Goal: Find specific page/section: Find specific page/section

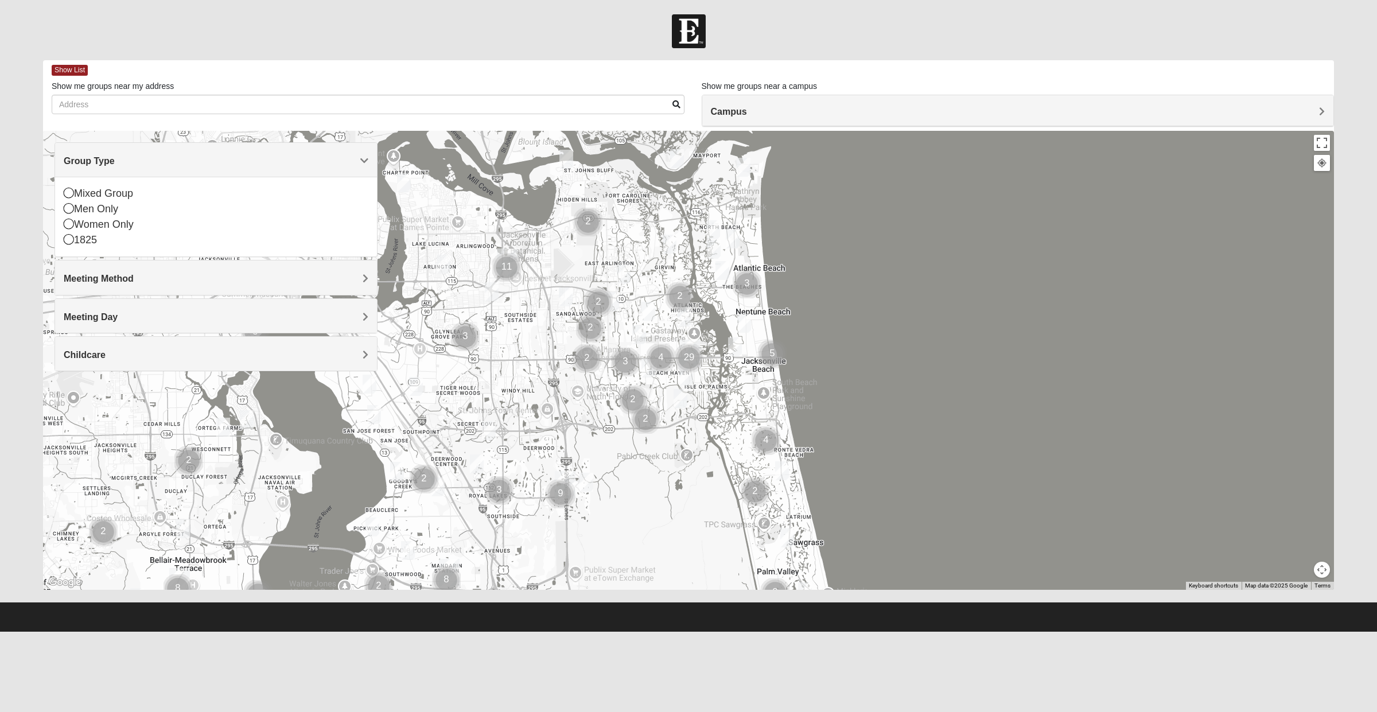
click at [121, 213] on div "Men Only" at bounding box center [216, 208] width 305 height 15
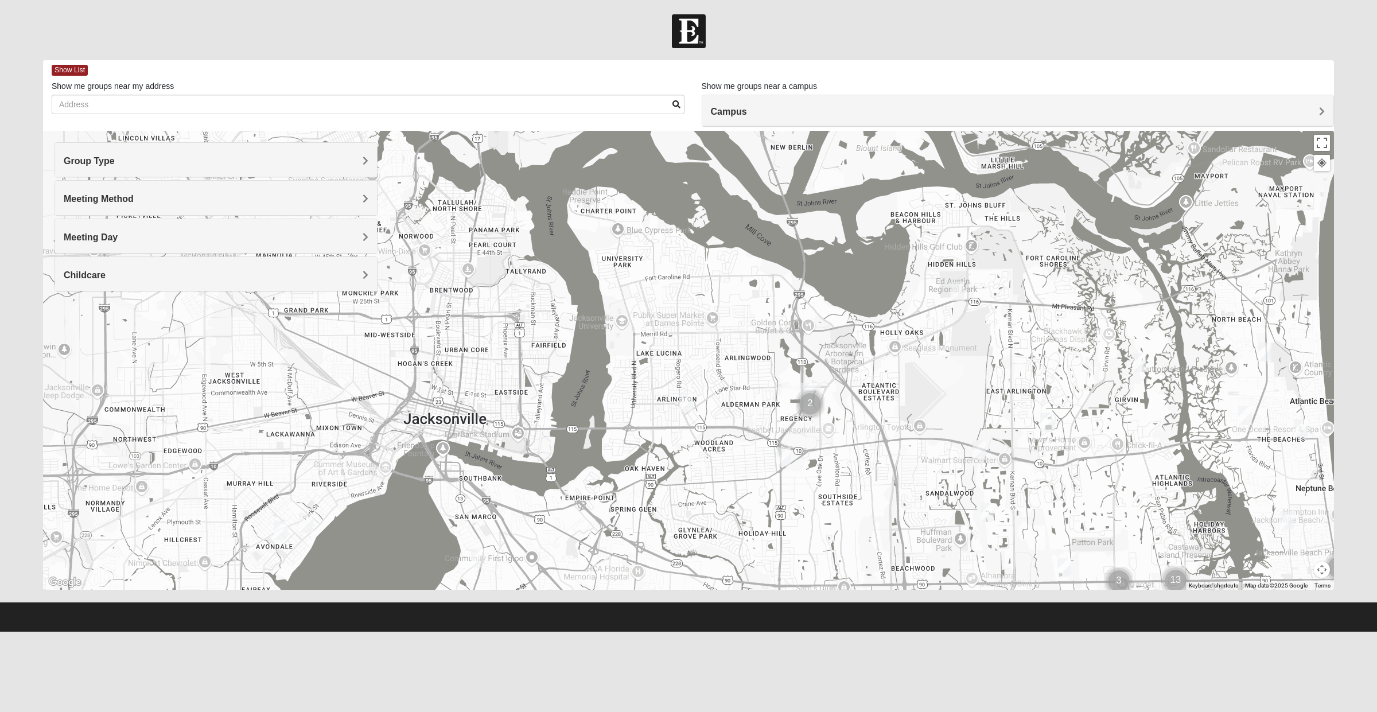
click at [162, 240] on h4 "Meeting Day" at bounding box center [216, 237] width 305 height 11
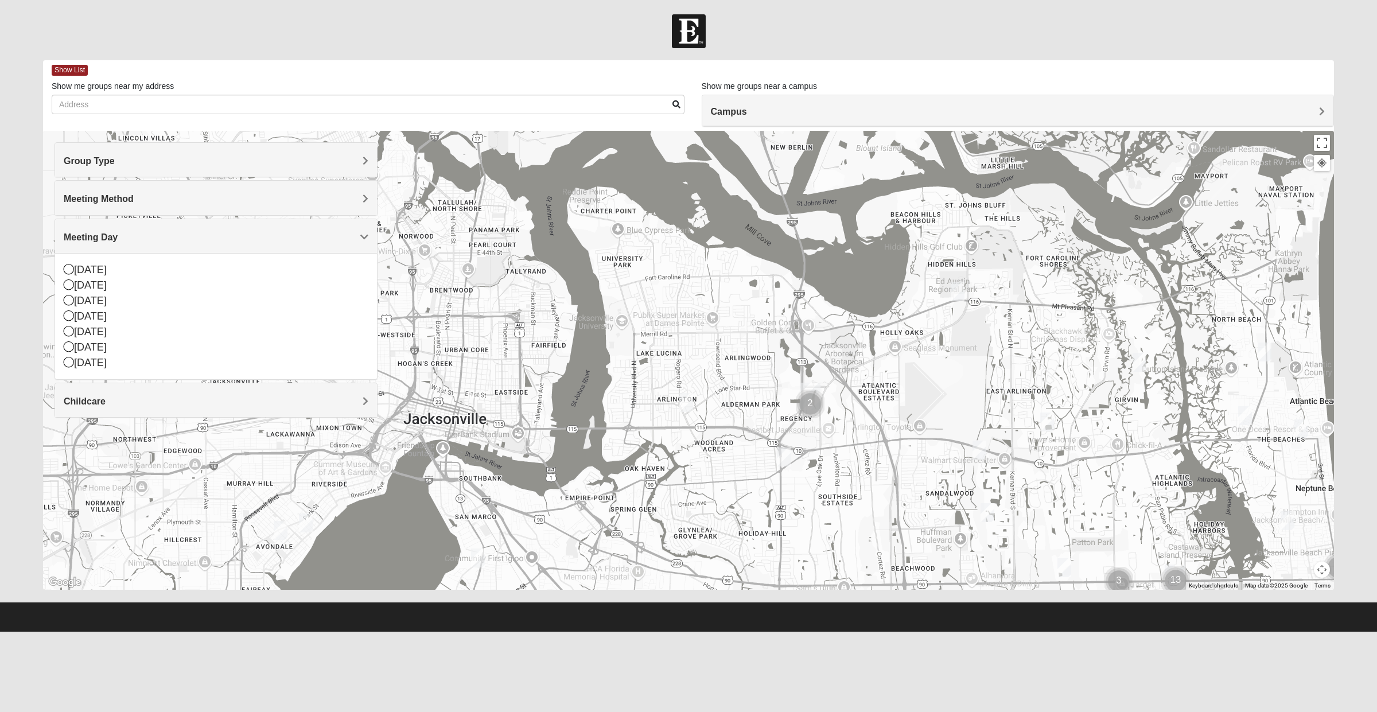
click at [95, 353] on div "[DATE]" at bounding box center [216, 347] width 305 height 15
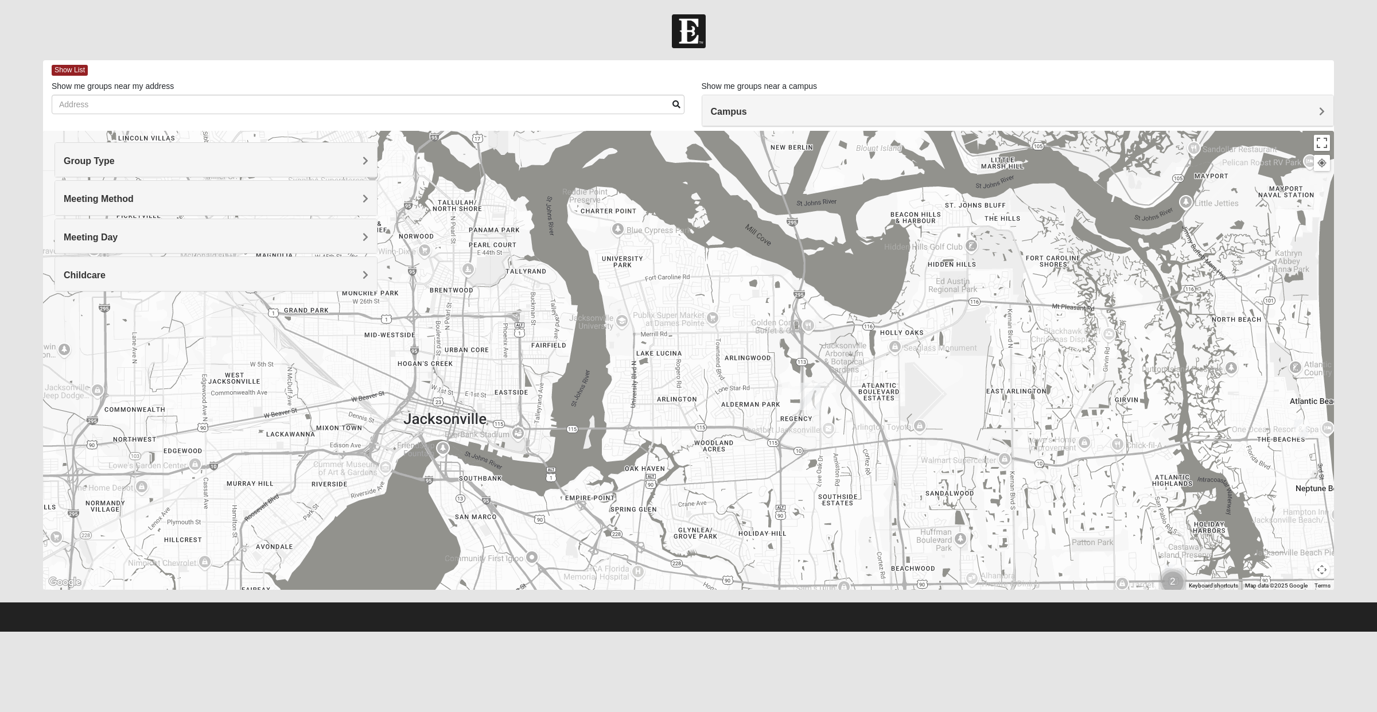
click at [676, 406] on div at bounding box center [688, 360] width 1291 height 459
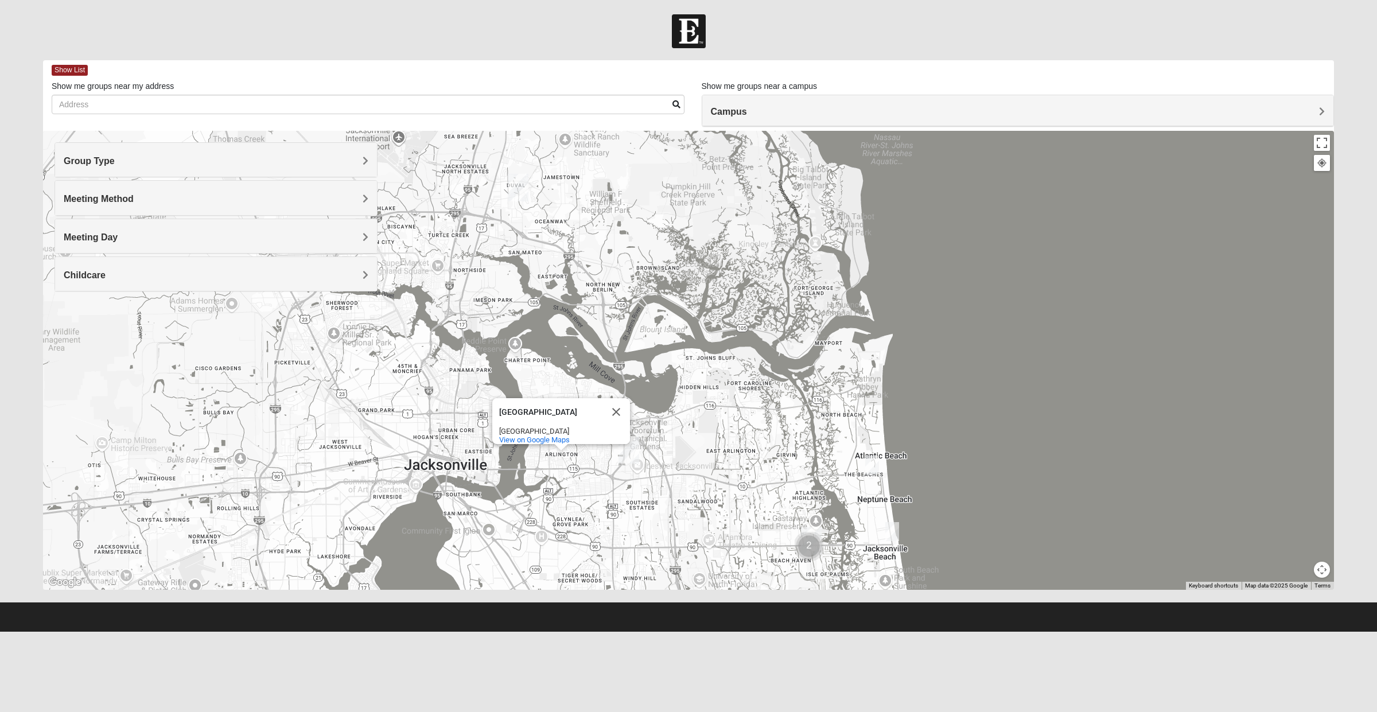
click at [150, 242] on h4 "Meeting Day" at bounding box center [216, 237] width 305 height 11
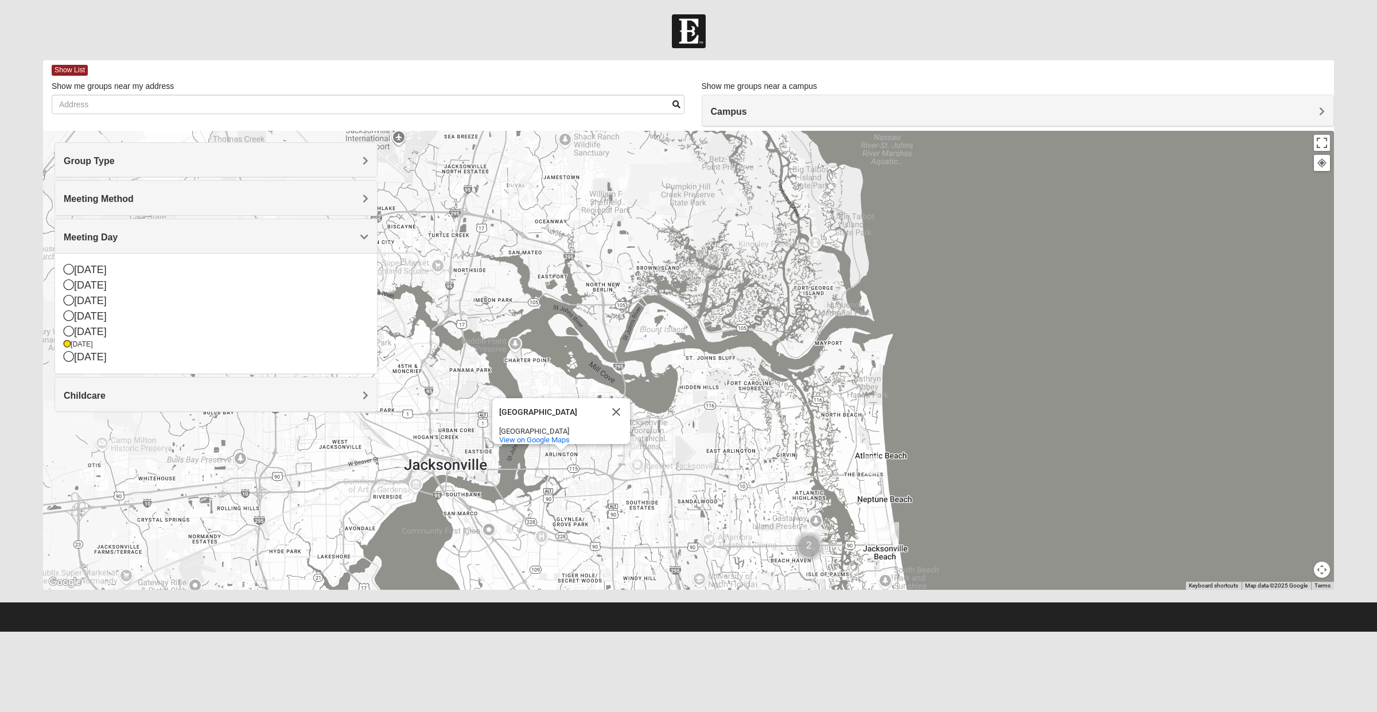
click at [75, 350] on div "[DATE]" at bounding box center [216, 356] width 305 height 15
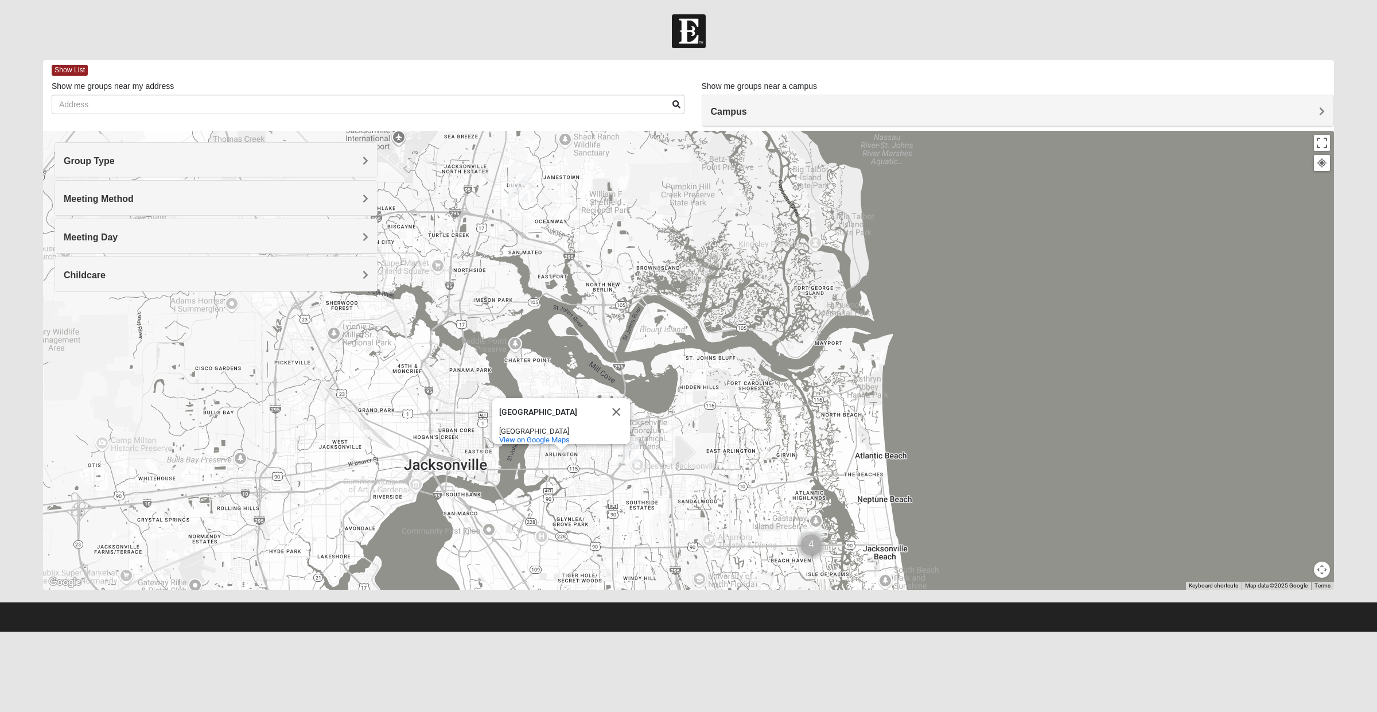
click at [623, 399] on button "Close" at bounding box center [617, 412] width 28 height 28
click at [192, 250] on div "Meeting Day" at bounding box center [216, 236] width 322 height 34
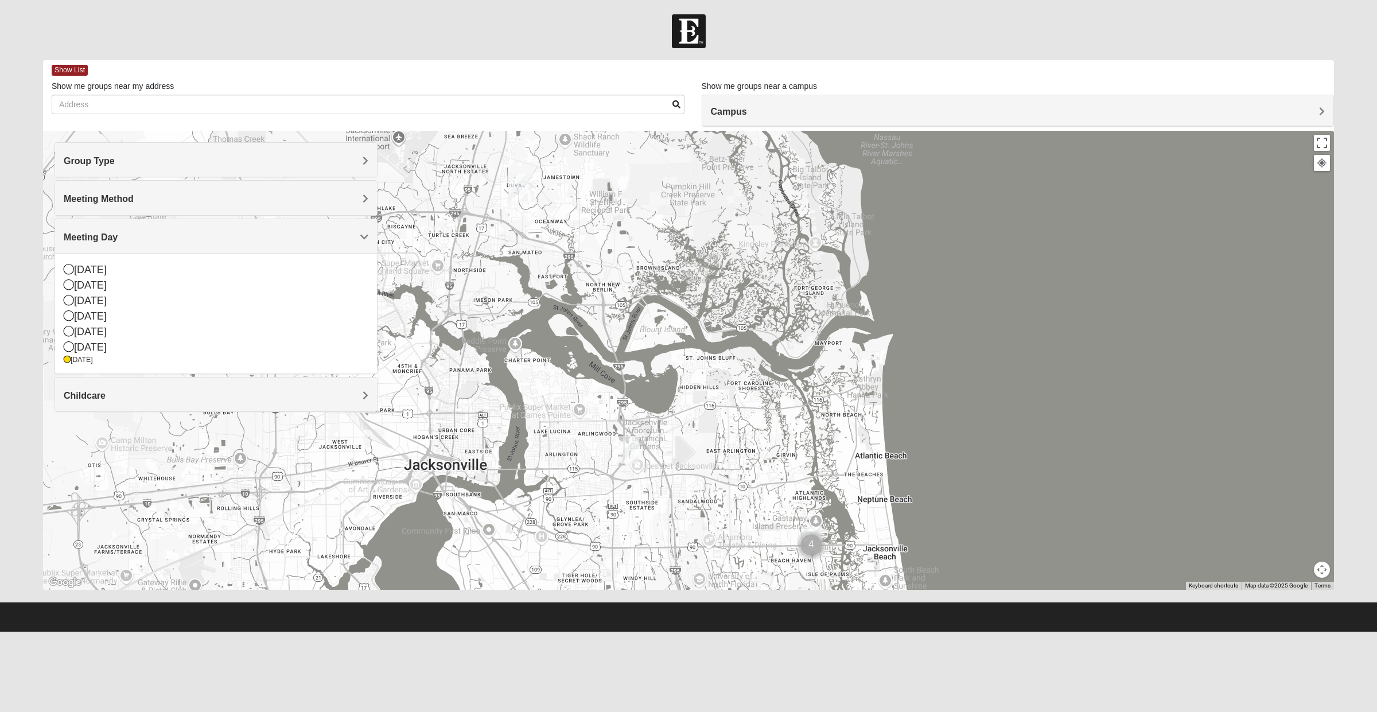
click at [79, 356] on div "[DATE]" at bounding box center [216, 360] width 305 height 10
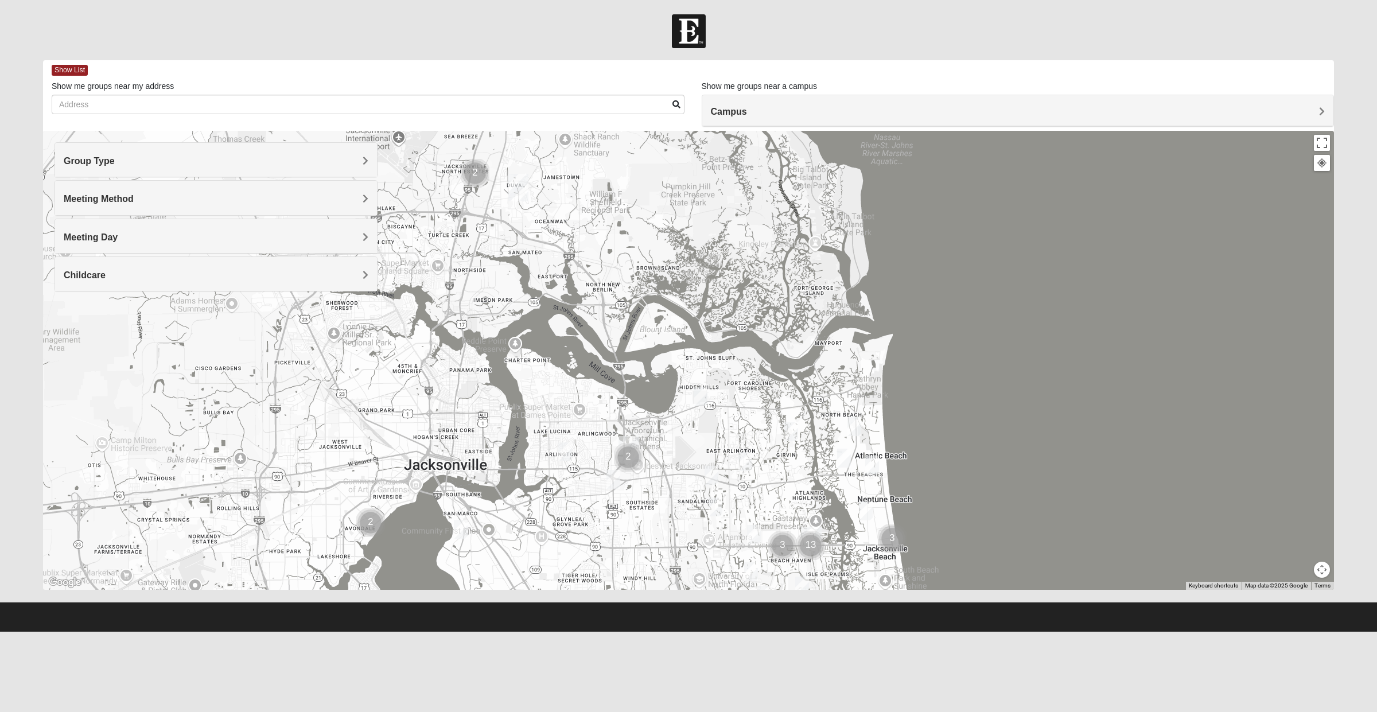
click at [306, 244] on div "Meeting Day" at bounding box center [216, 236] width 322 height 34
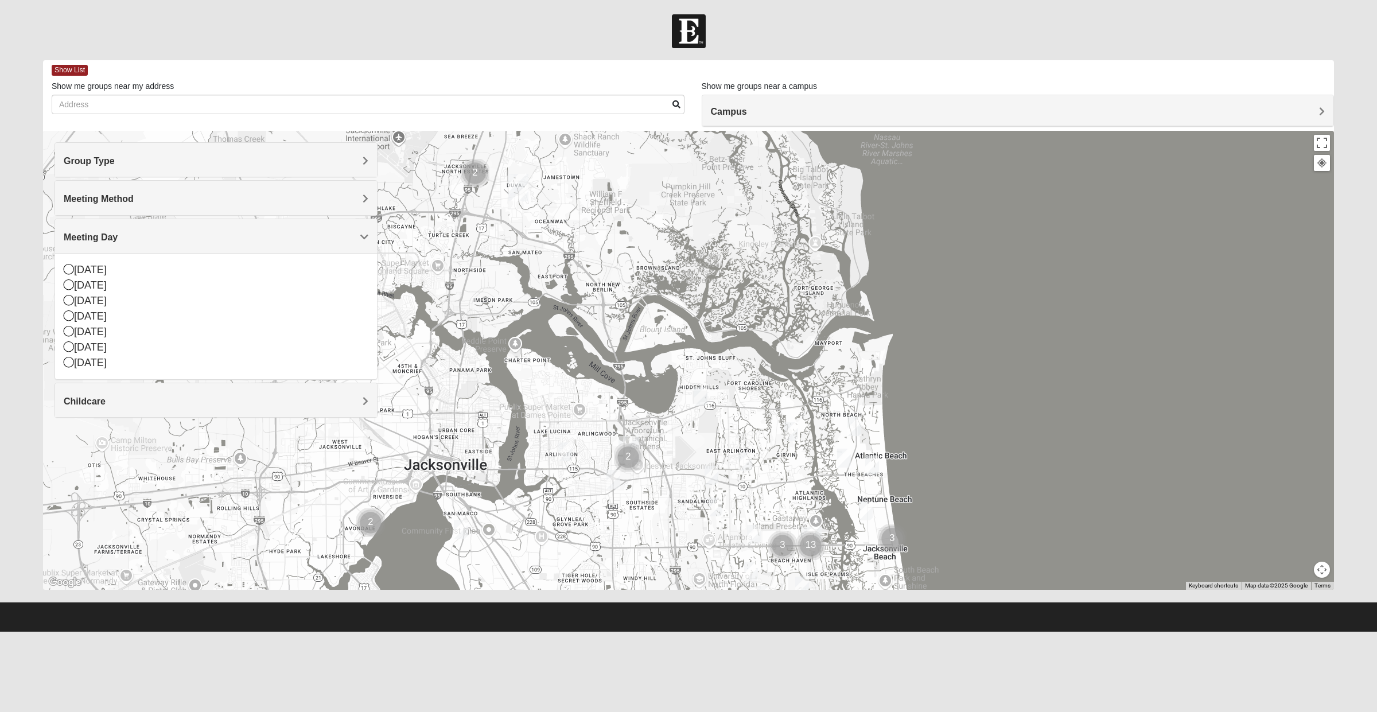
click at [576, 465] on img "Mens Smith/McGhee 32277" at bounding box center [565, 452] width 23 height 28
click at [483, 473] on div "[PERSON_NAME]/[PERSON_NAME] 32277 [DATE] PM Men Only In Person No Childcare Lea…" at bounding box center [688, 360] width 1291 height 459
click at [449, 531] on img "Mens Enriquez 32207" at bounding box center [460, 529] width 23 height 28
click at [615, 477] on img "Mens Gornoski 32225" at bounding box center [613, 479] width 23 height 28
click at [503, 169] on img "North Jax" at bounding box center [518, 187] width 30 height 37
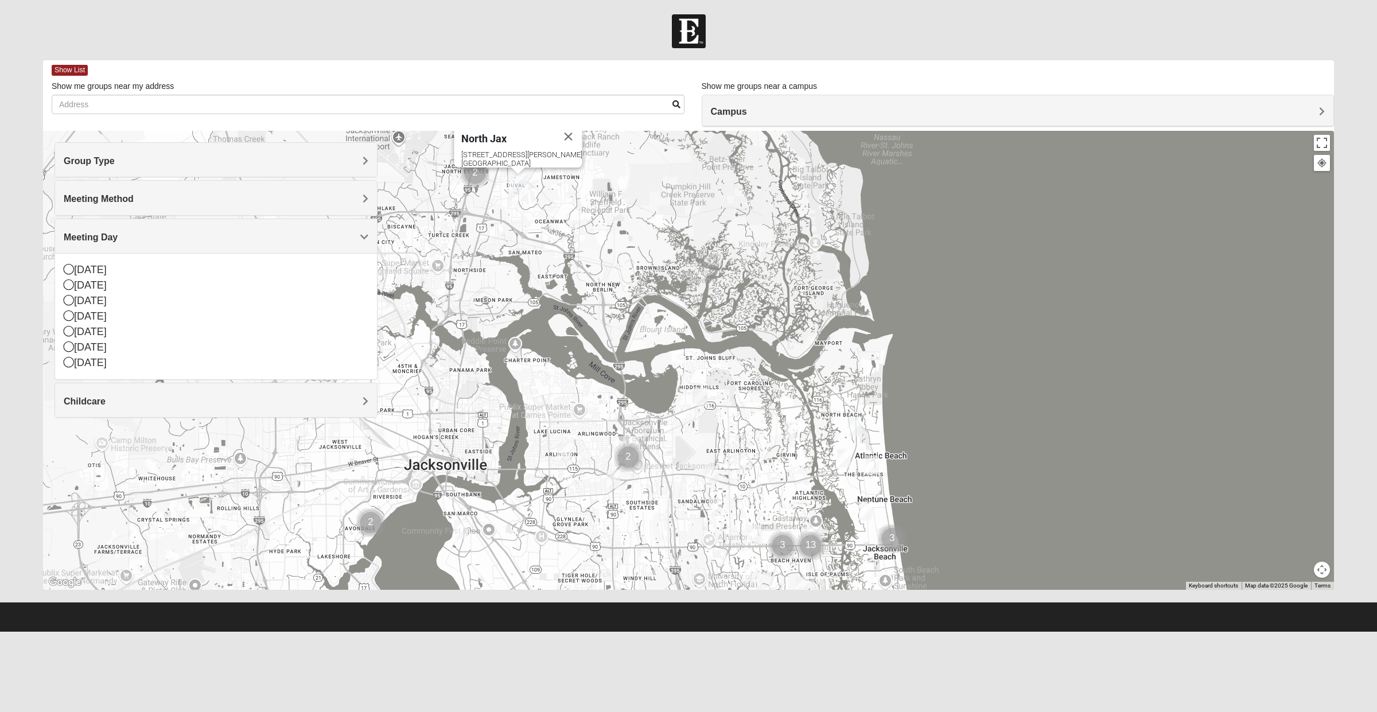
click at [529, 190] on div "North Jax [STREET_ADDRESS][PERSON_NAME]" at bounding box center [688, 360] width 1291 height 459
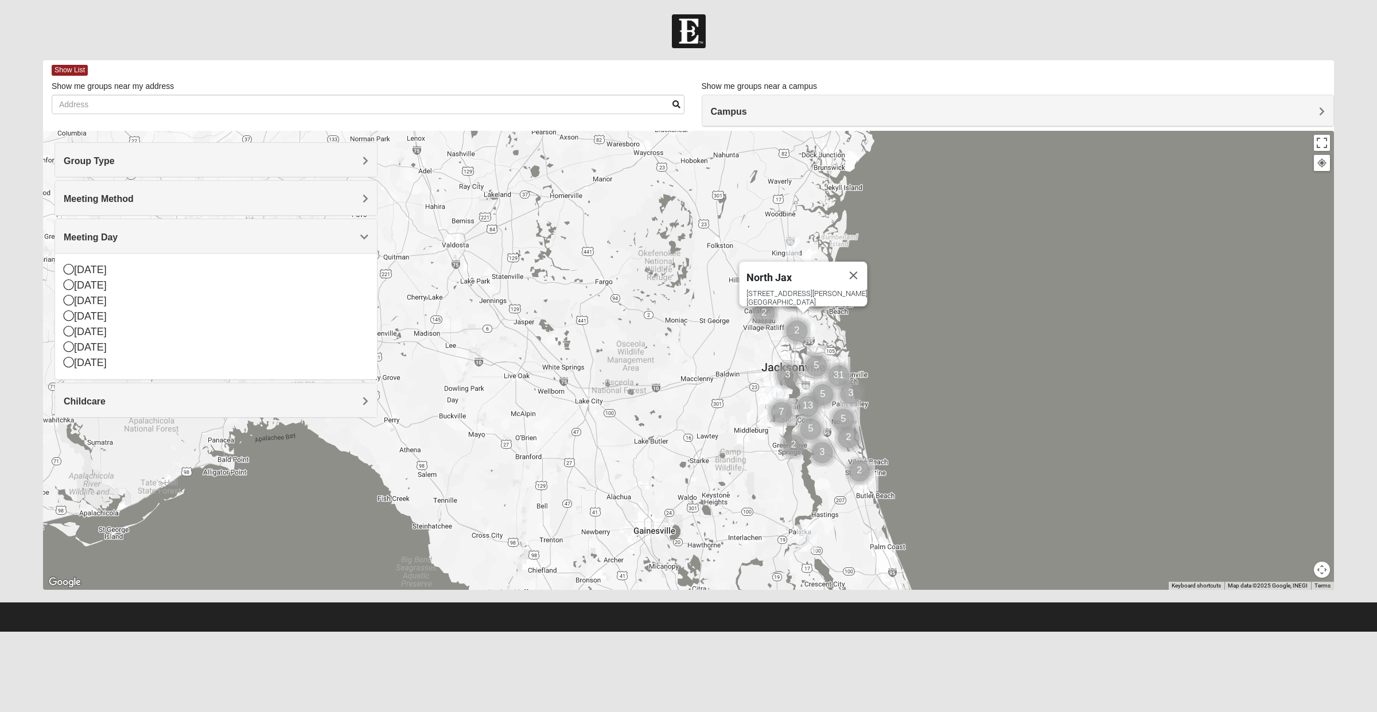
click at [840, 265] on button "Close" at bounding box center [854, 276] width 28 height 28
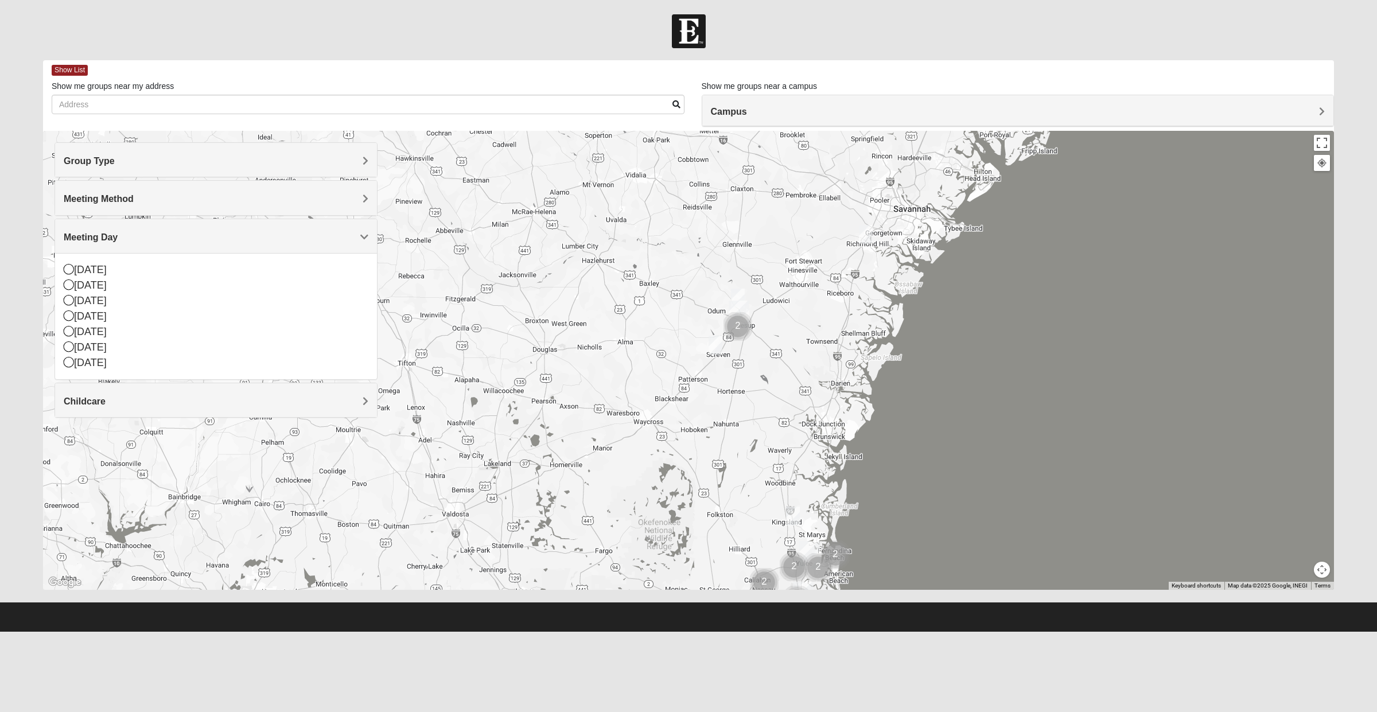
click at [732, 316] on img "Cluster of 2 groups" at bounding box center [738, 327] width 38 height 38
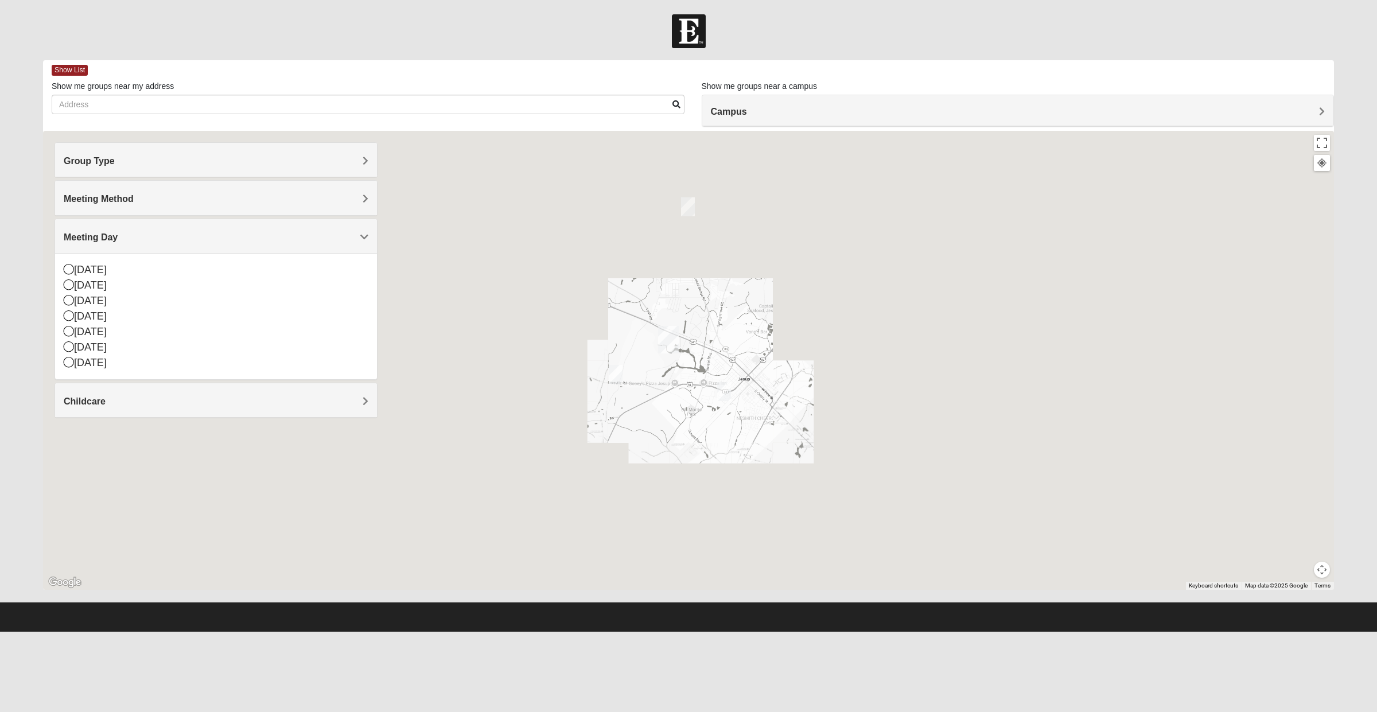
click at [664, 340] on img "Jesup" at bounding box center [669, 339] width 30 height 37
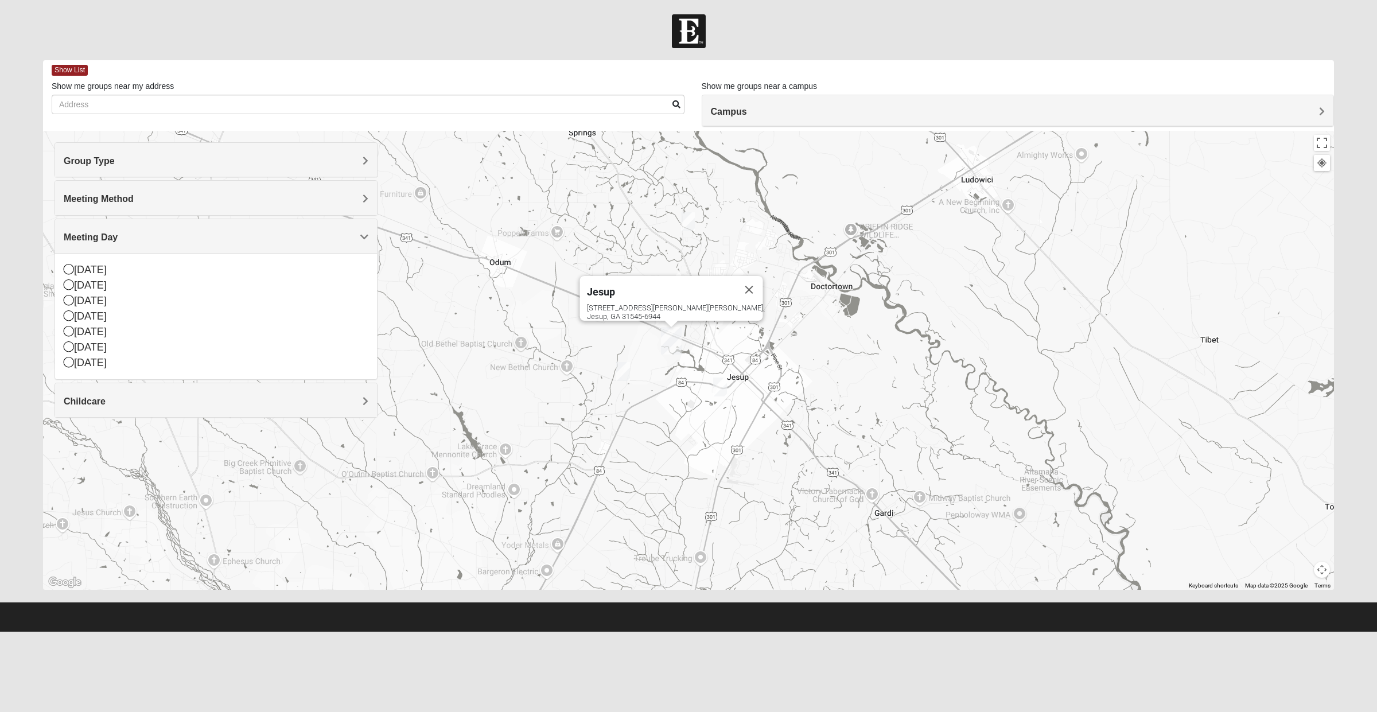
click at [736, 279] on button "Close" at bounding box center [750, 290] width 28 height 28
click at [165, 244] on div "Meeting Day" at bounding box center [216, 236] width 322 height 34
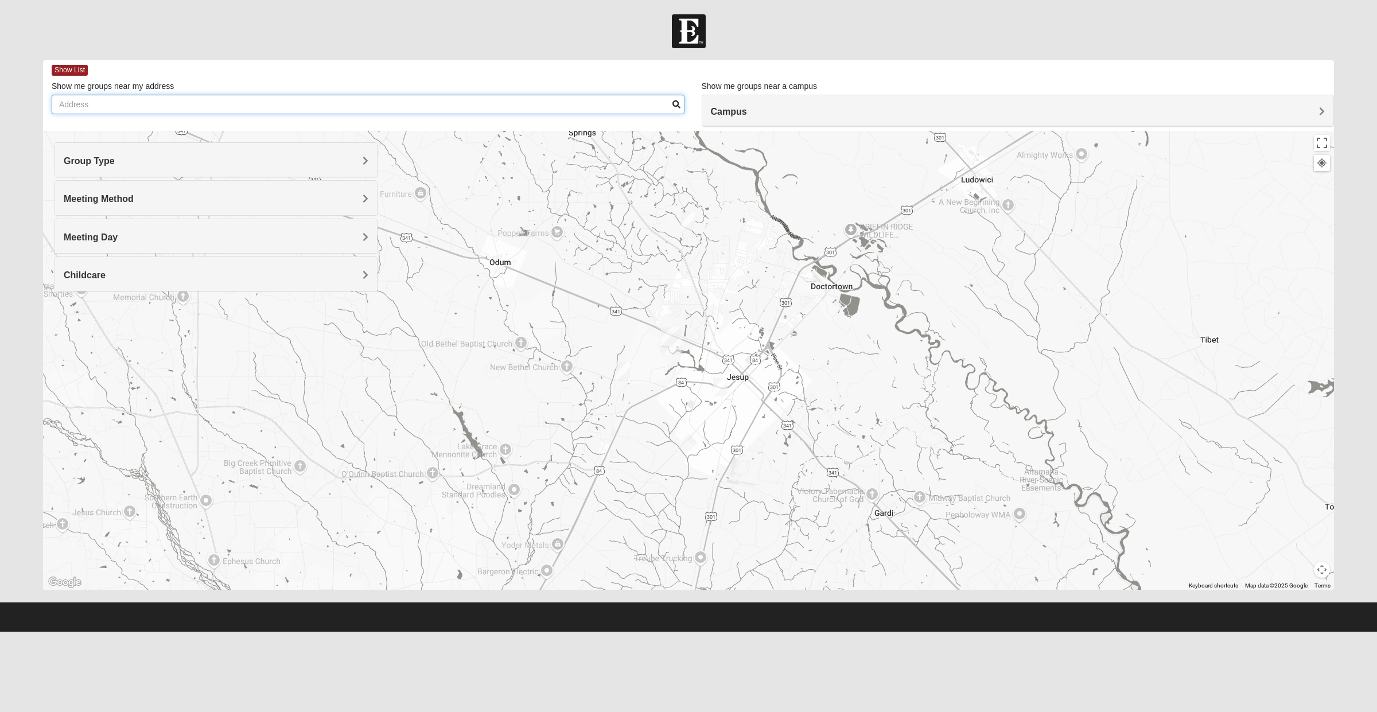
click at [239, 102] on input "Show me groups near my address" at bounding box center [368, 105] width 633 height 20
type input "M"
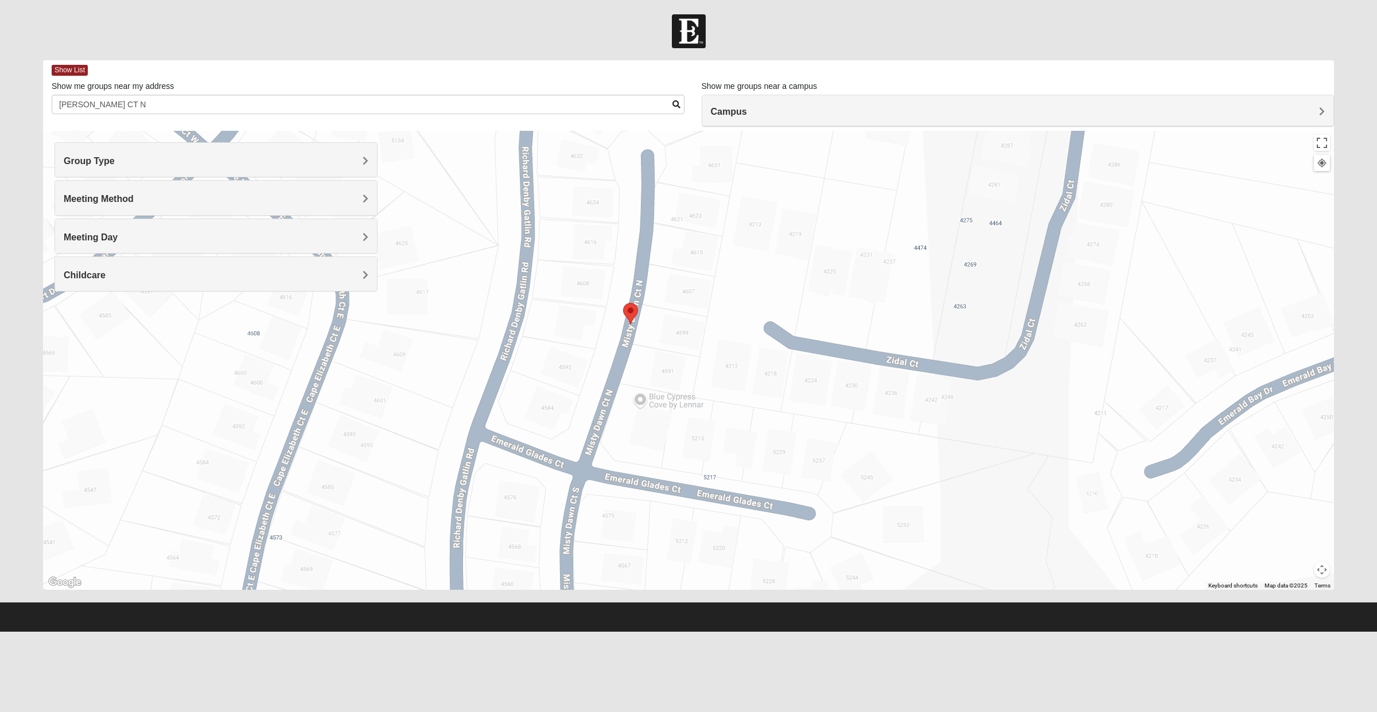
click at [676, 375] on div at bounding box center [688, 360] width 1291 height 459
click at [660, 370] on div at bounding box center [688, 360] width 1291 height 459
click at [664, 372] on div at bounding box center [688, 360] width 1291 height 459
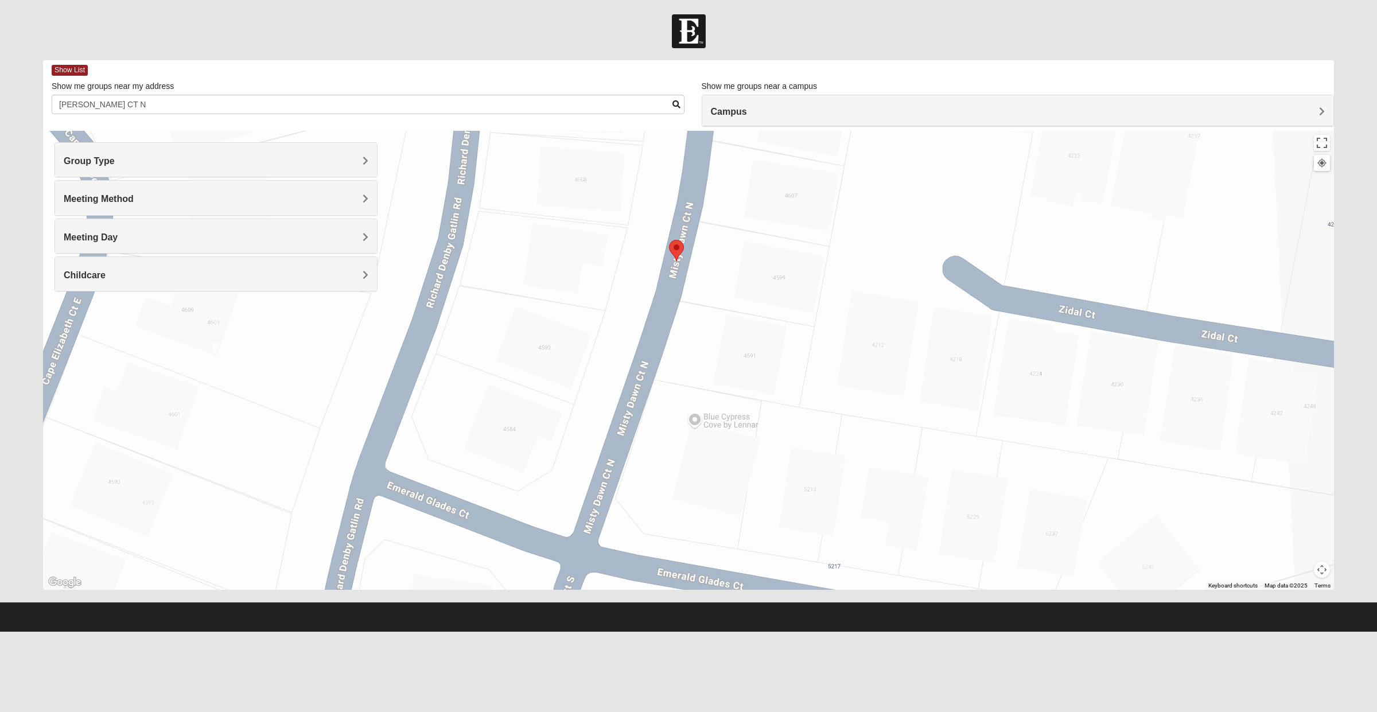
click at [162, 168] on div "Group Type" at bounding box center [216, 160] width 322 height 34
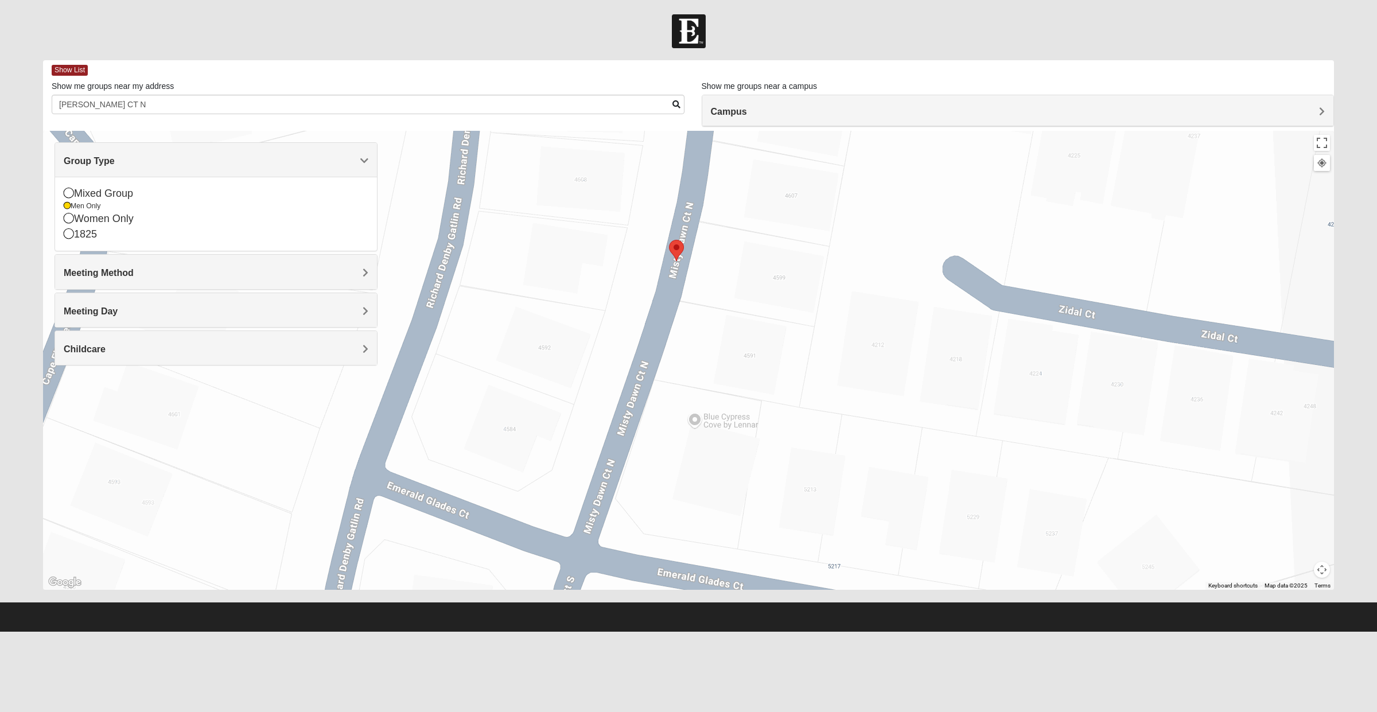
click at [133, 197] on div "Mixed Group" at bounding box center [216, 193] width 305 height 15
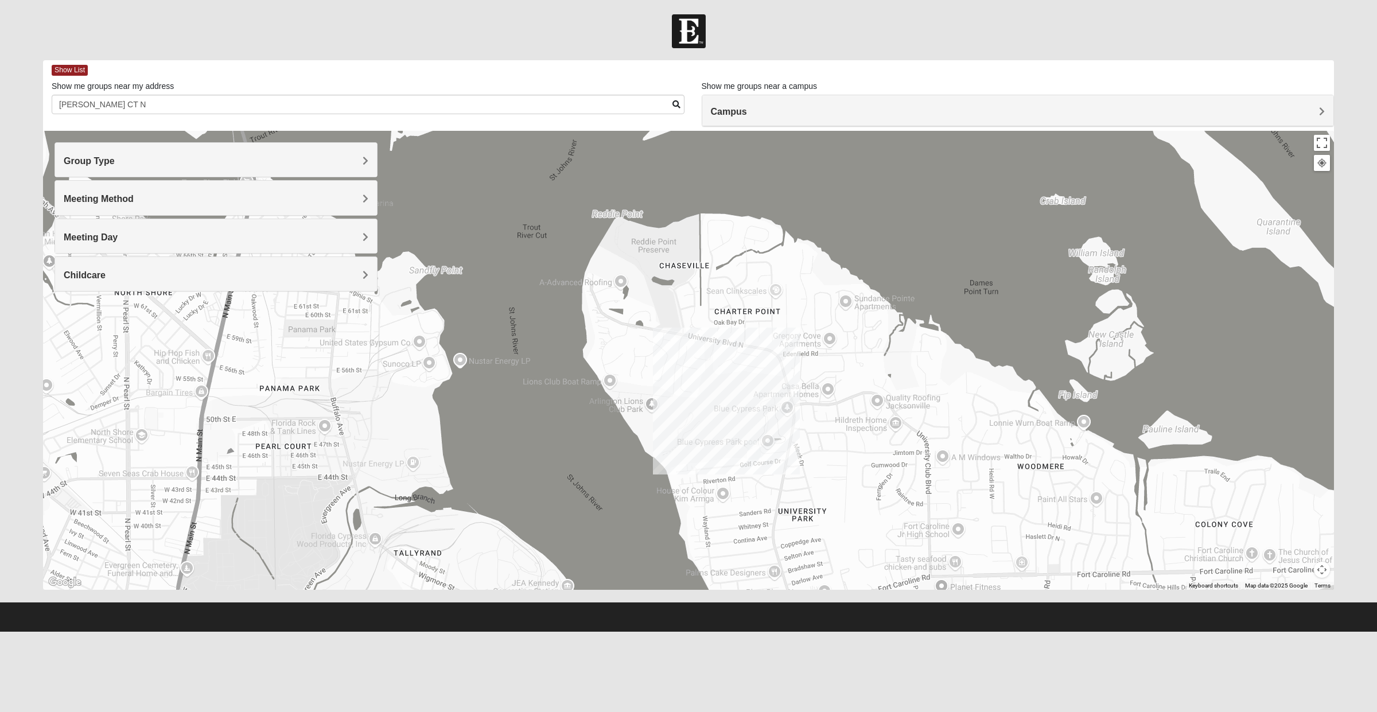
click at [753, 446] on img "Mixed Walker 32277" at bounding box center [754, 450] width 23 height 28
click at [803, 498] on div "Mixed [PERSON_NAME] 32277 [DATE] PM Mixed Group In Person No Childcare Learn Mo…" at bounding box center [688, 360] width 1291 height 459
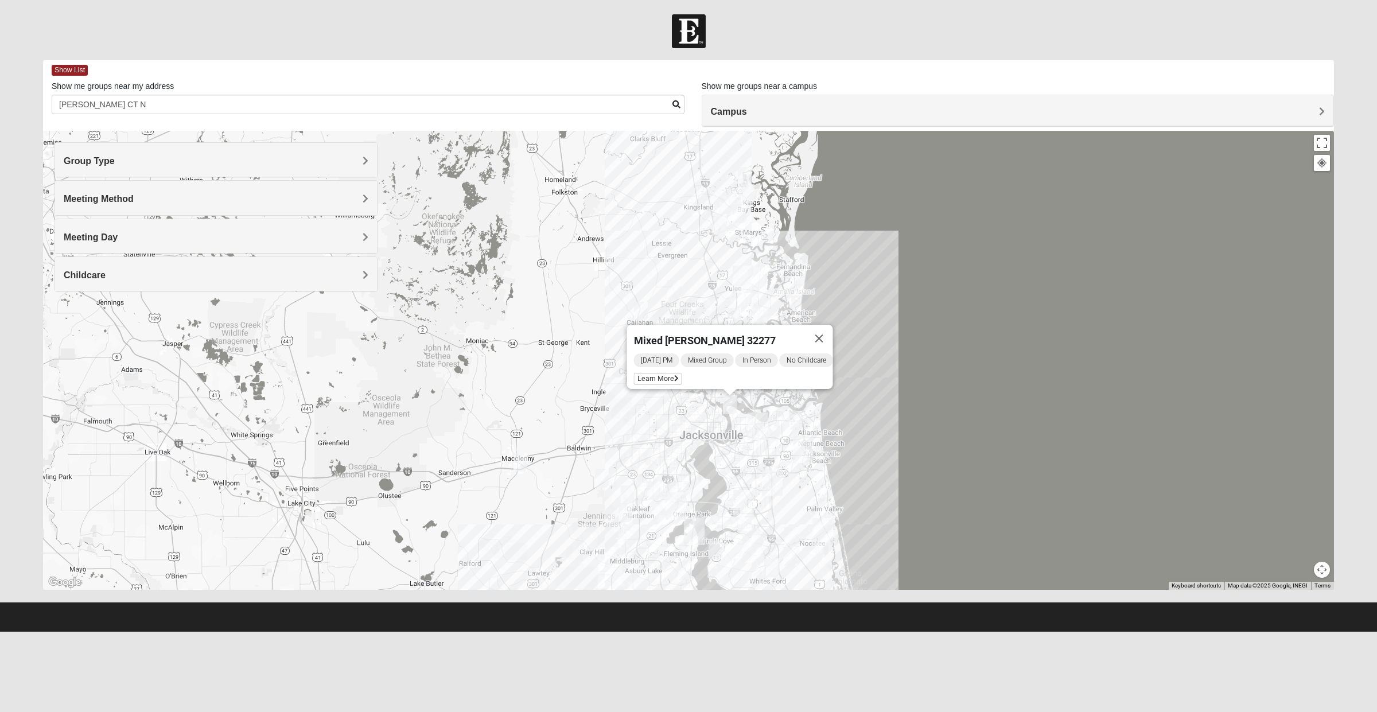
click at [833, 325] on button "Close" at bounding box center [820, 339] width 28 height 28
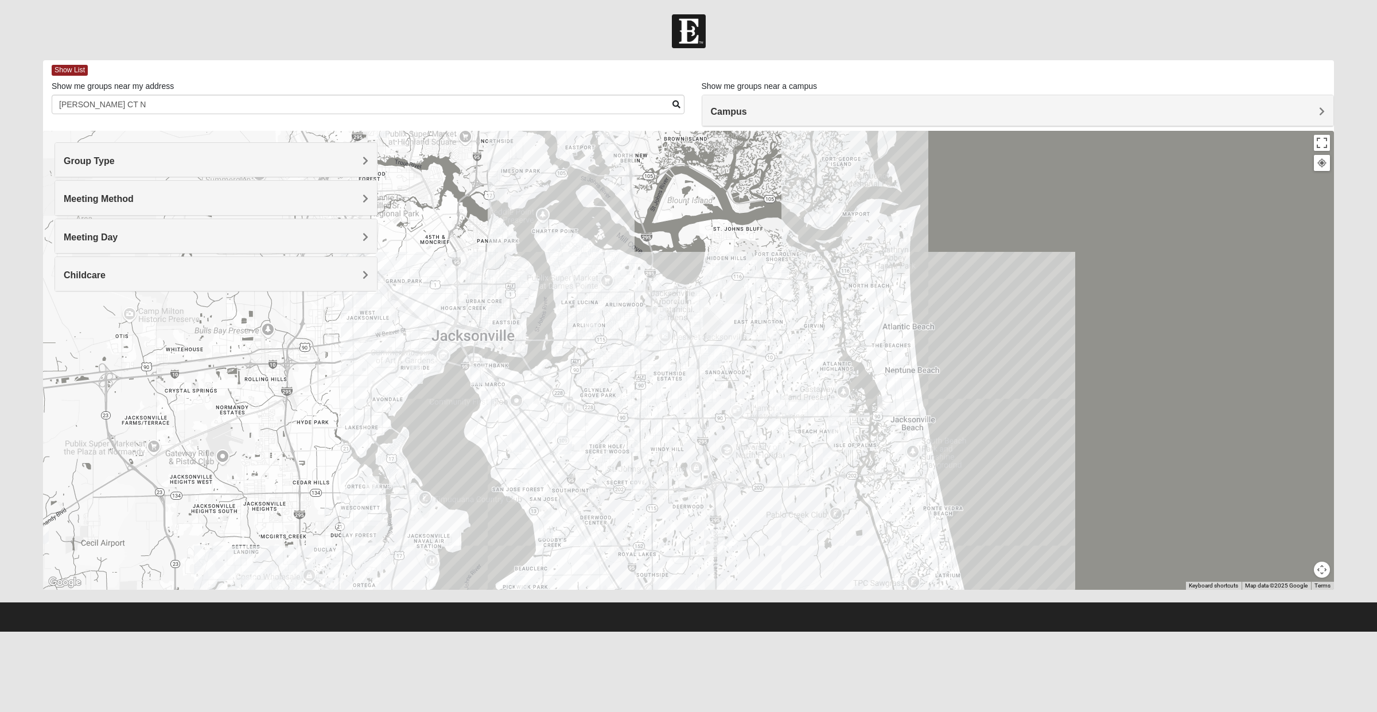
click at [585, 320] on img "Mens Smith/McGhee 32277" at bounding box center [592, 323] width 23 height 28
click at [715, 356] on img "Mixed Cossio/Maines 32246" at bounding box center [715, 355] width 23 height 28
click at [737, 388] on div "Mixed [PERSON_NAME]/[PERSON_NAME] 32246 [DATE] PM Mixed Group In Person Childca…" at bounding box center [688, 360] width 1291 height 459
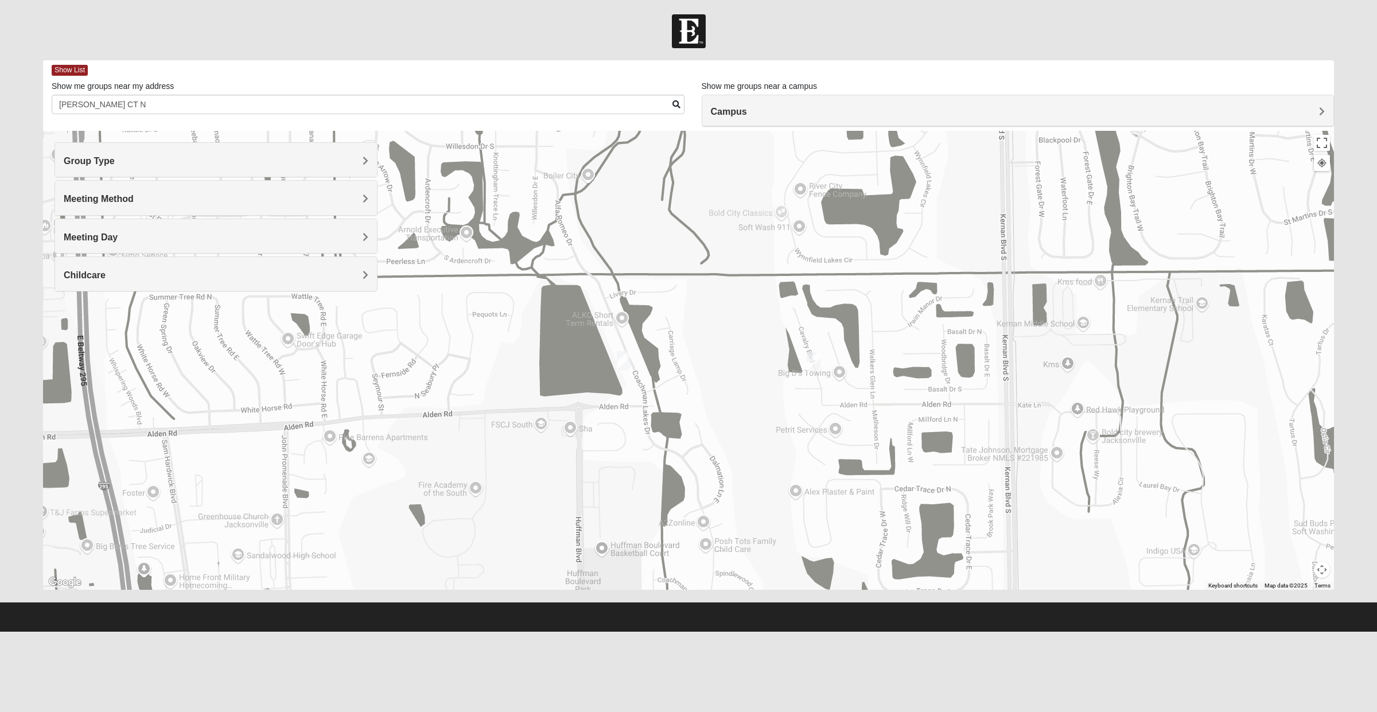
click at [162, 207] on div "Meeting Method" at bounding box center [216, 198] width 322 height 34
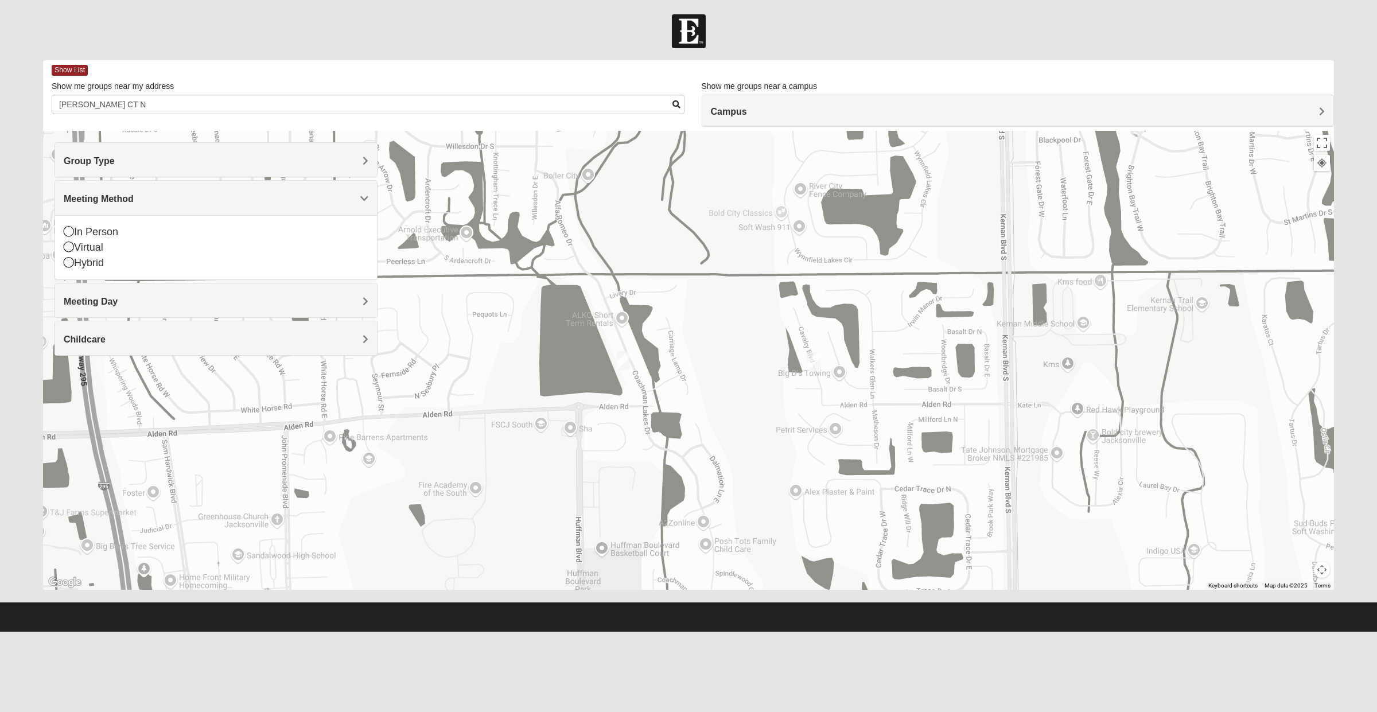
click at [192, 197] on h4 "Meeting Method" at bounding box center [216, 198] width 305 height 11
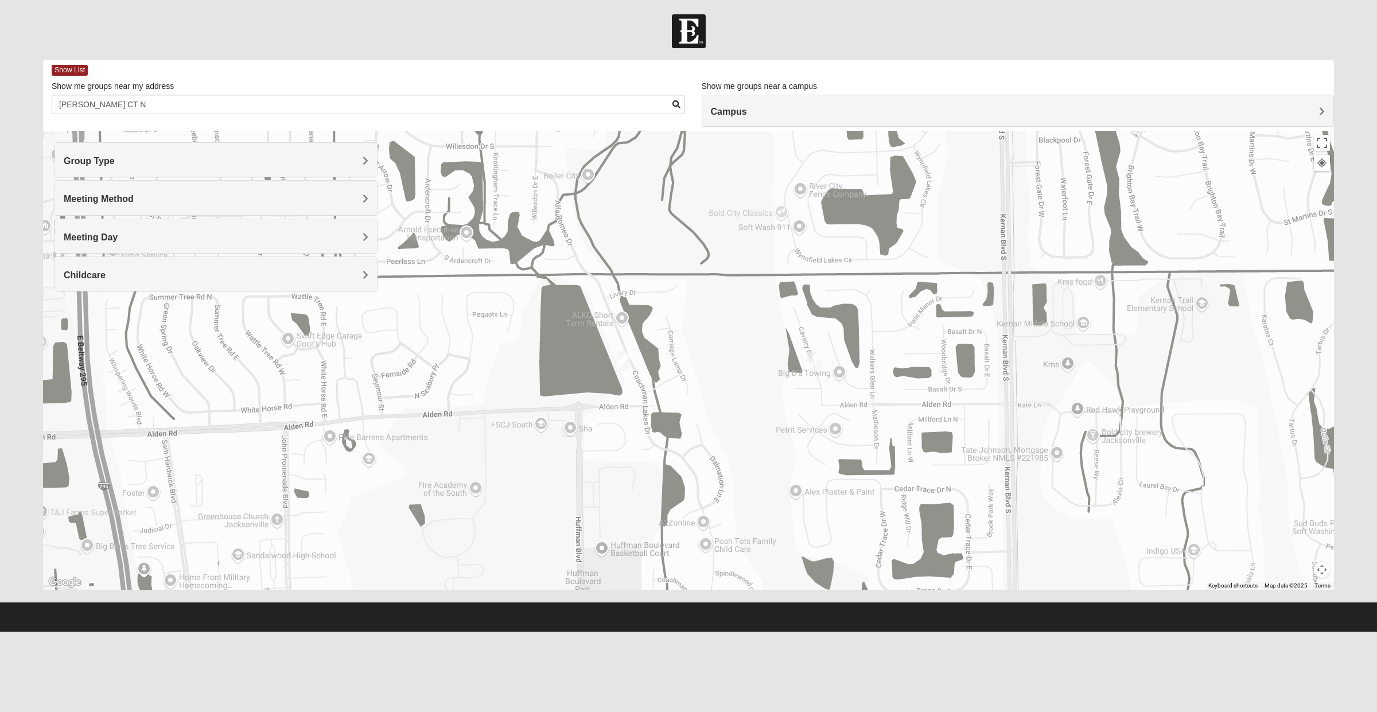
click at [195, 161] on h4 "Group Type" at bounding box center [216, 161] width 305 height 11
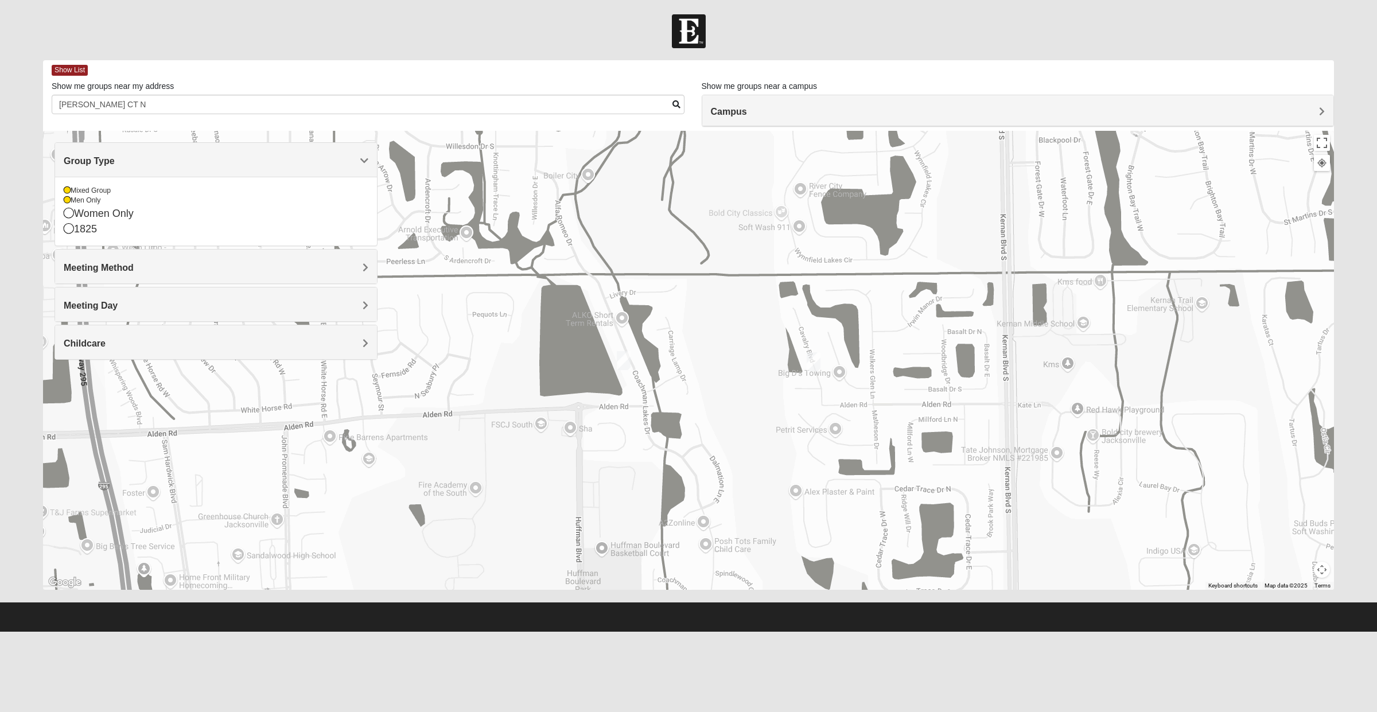
click at [133, 214] on div "Women Only" at bounding box center [216, 213] width 305 height 15
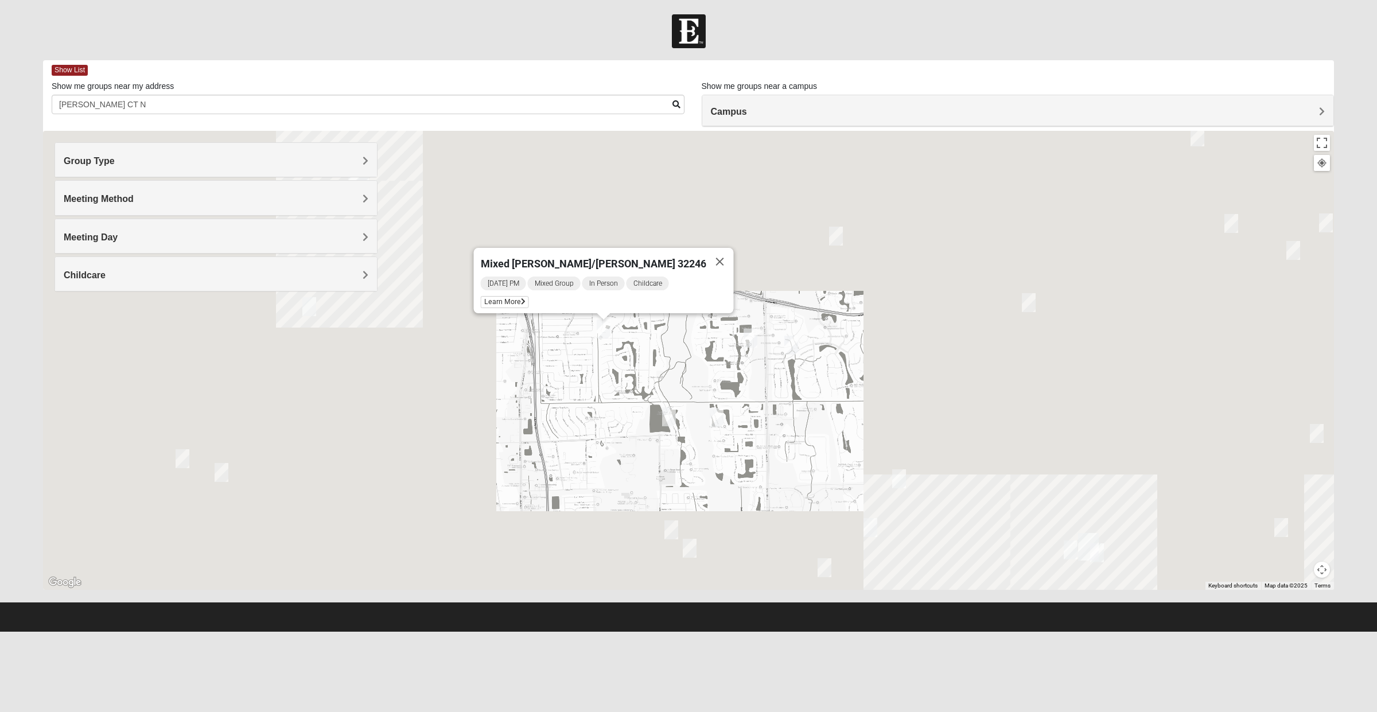
click at [233, 172] on div "Group Type" at bounding box center [216, 160] width 322 height 34
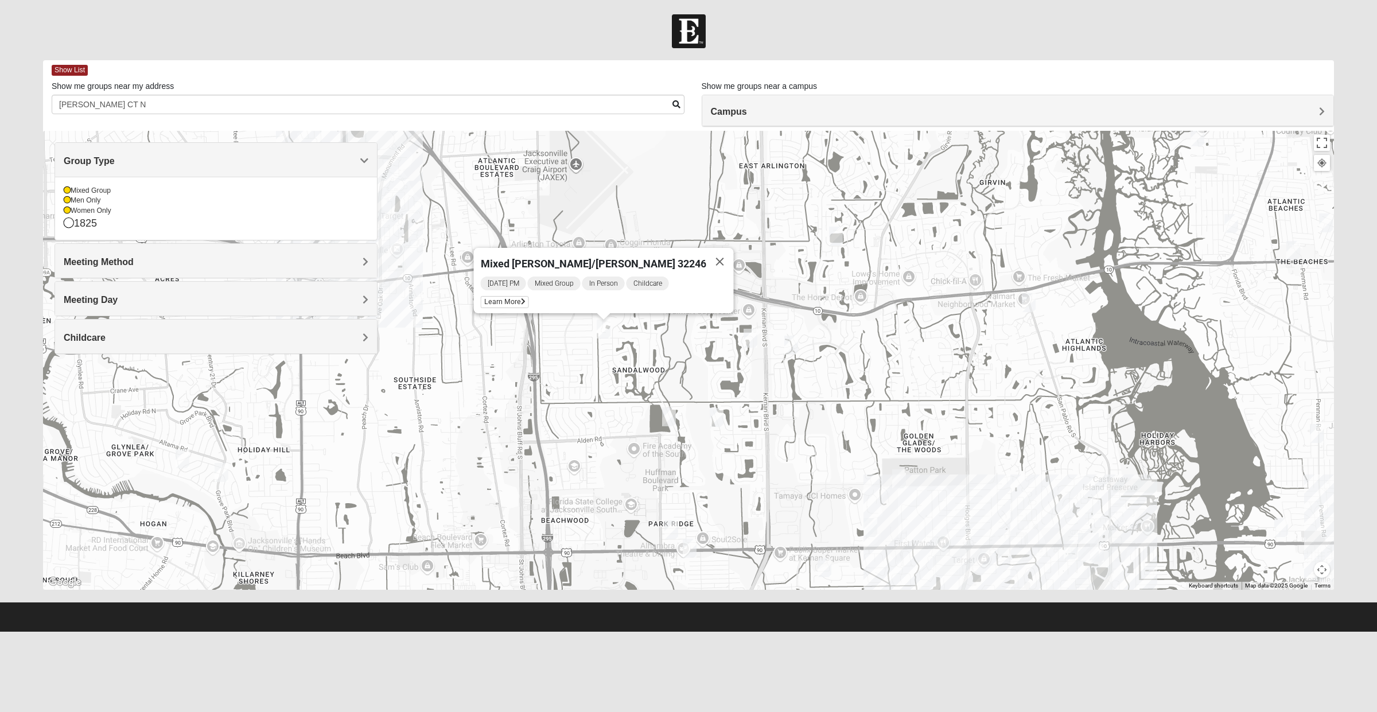
click at [148, 211] on div "Women Only" at bounding box center [216, 211] width 305 height 10
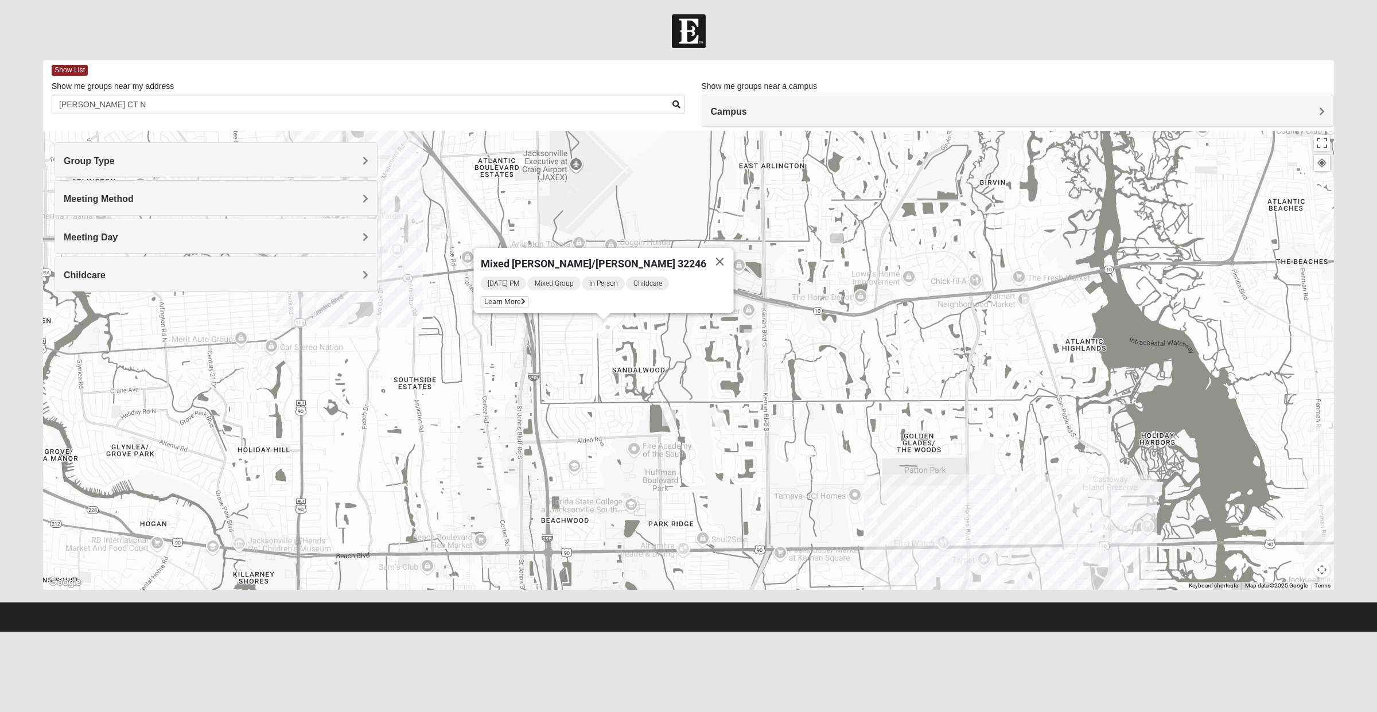
click at [186, 161] on h4 "Group Type" at bounding box center [216, 161] width 305 height 11
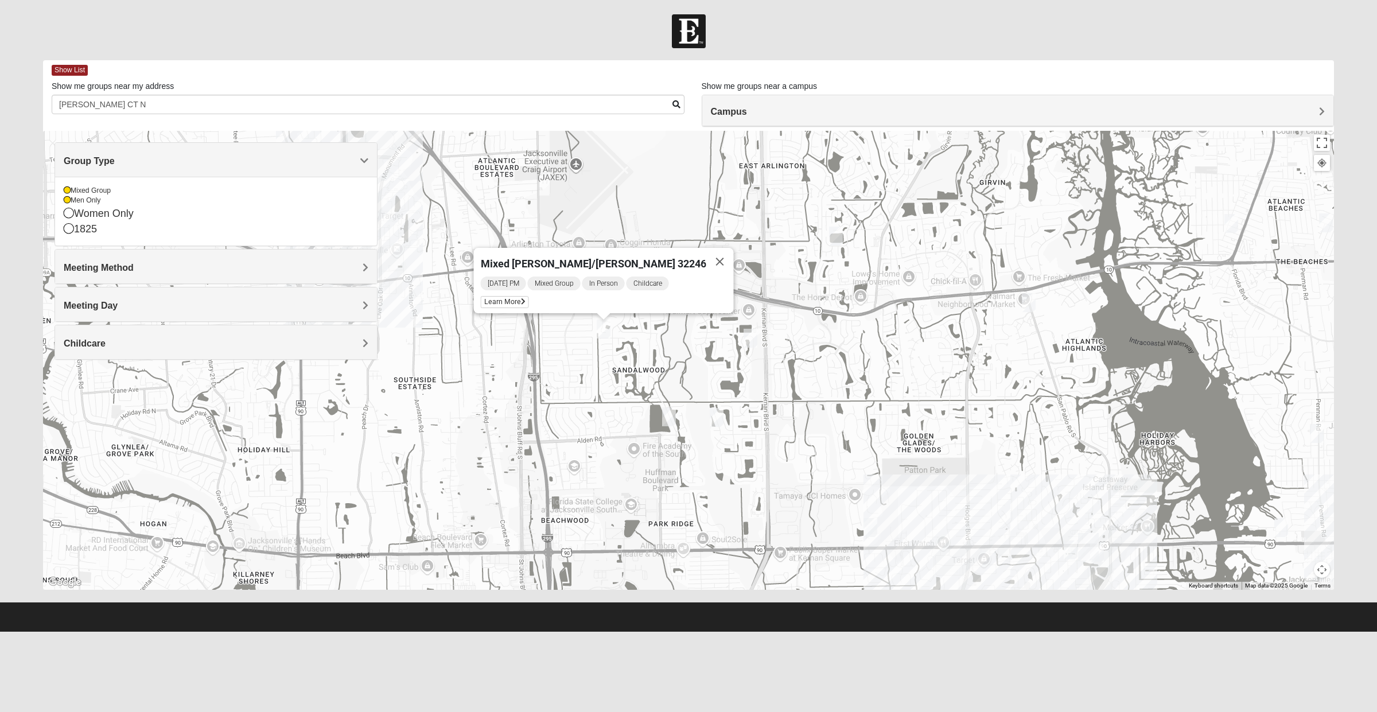
click at [132, 199] on div "Men Only" at bounding box center [216, 201] width 305 height 10
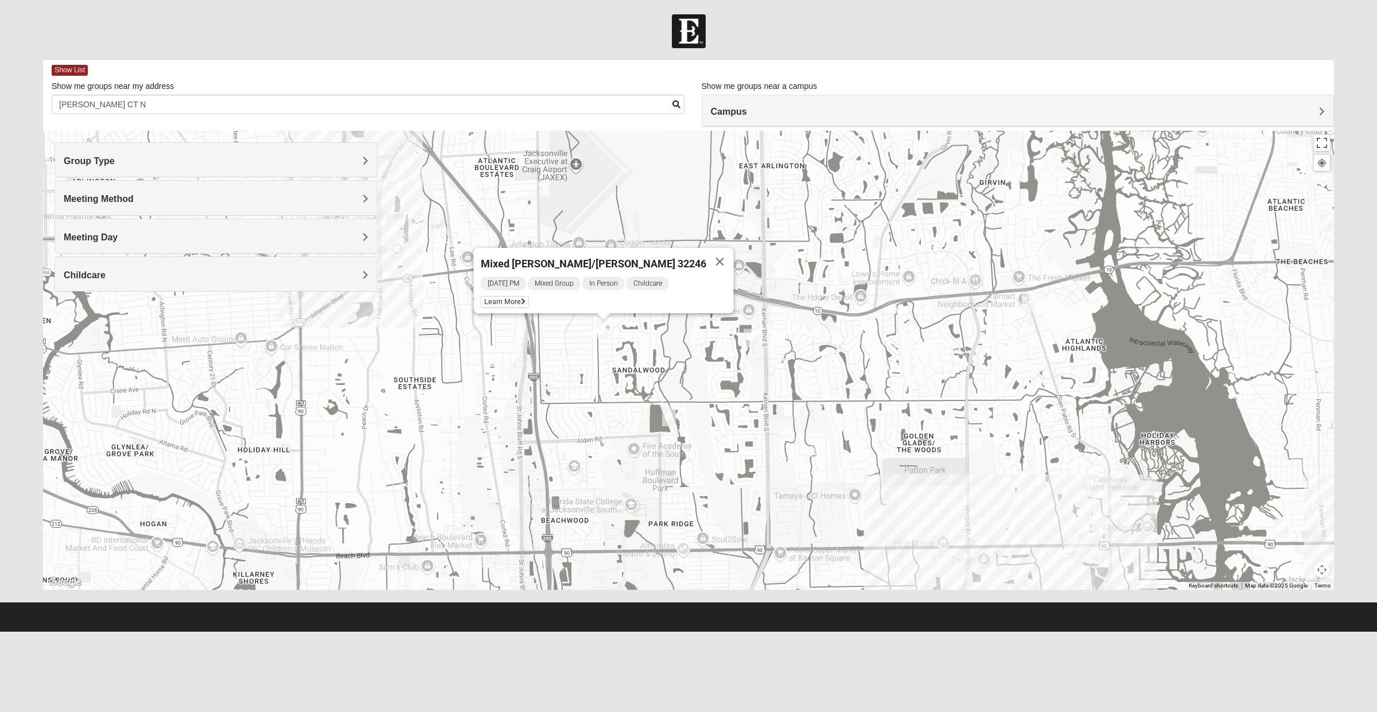
click at [188, 165] on h4 "Group Type" at bounding box center [216, 161] width 305 height 11
click at [188, 162] on h4 "Group Type" at bounding box center [216, 161] width 305 height 11
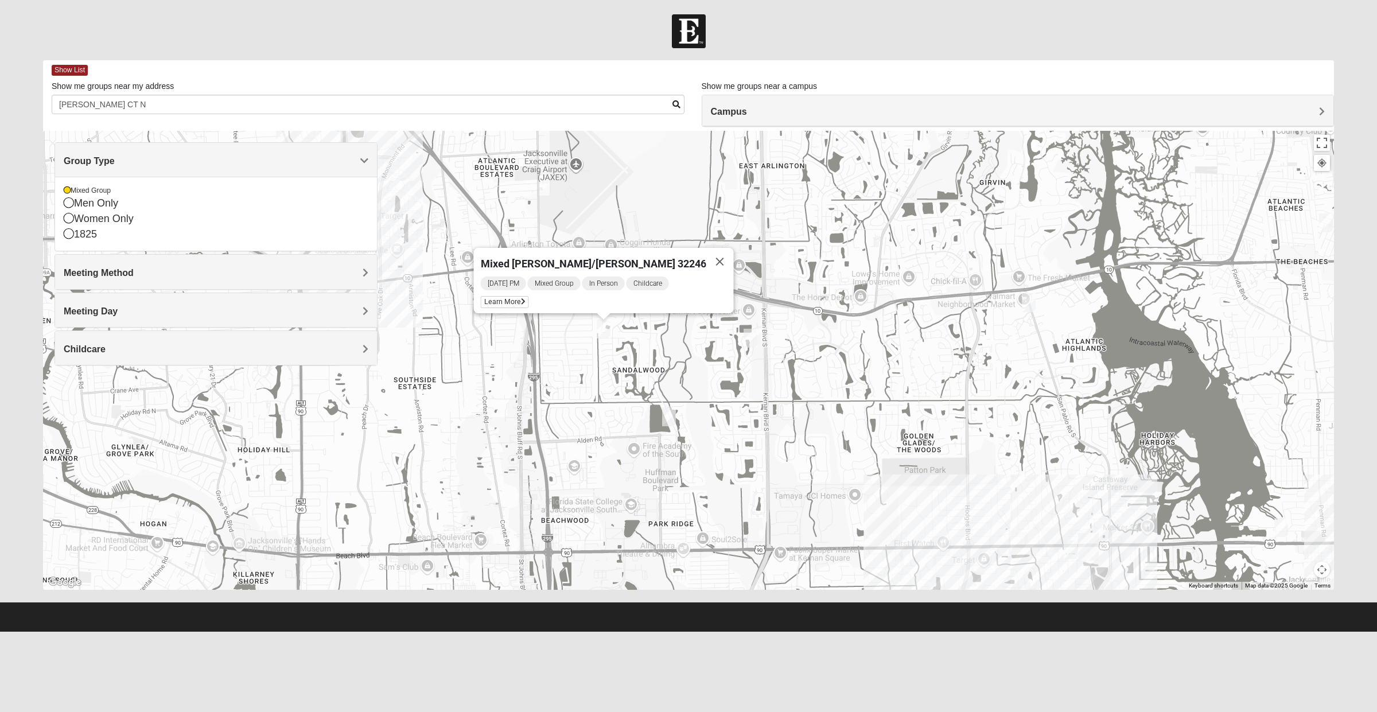
click at [135, 191] on div "Mixed Group" at bounding box center [216, 191] width 305 height 10
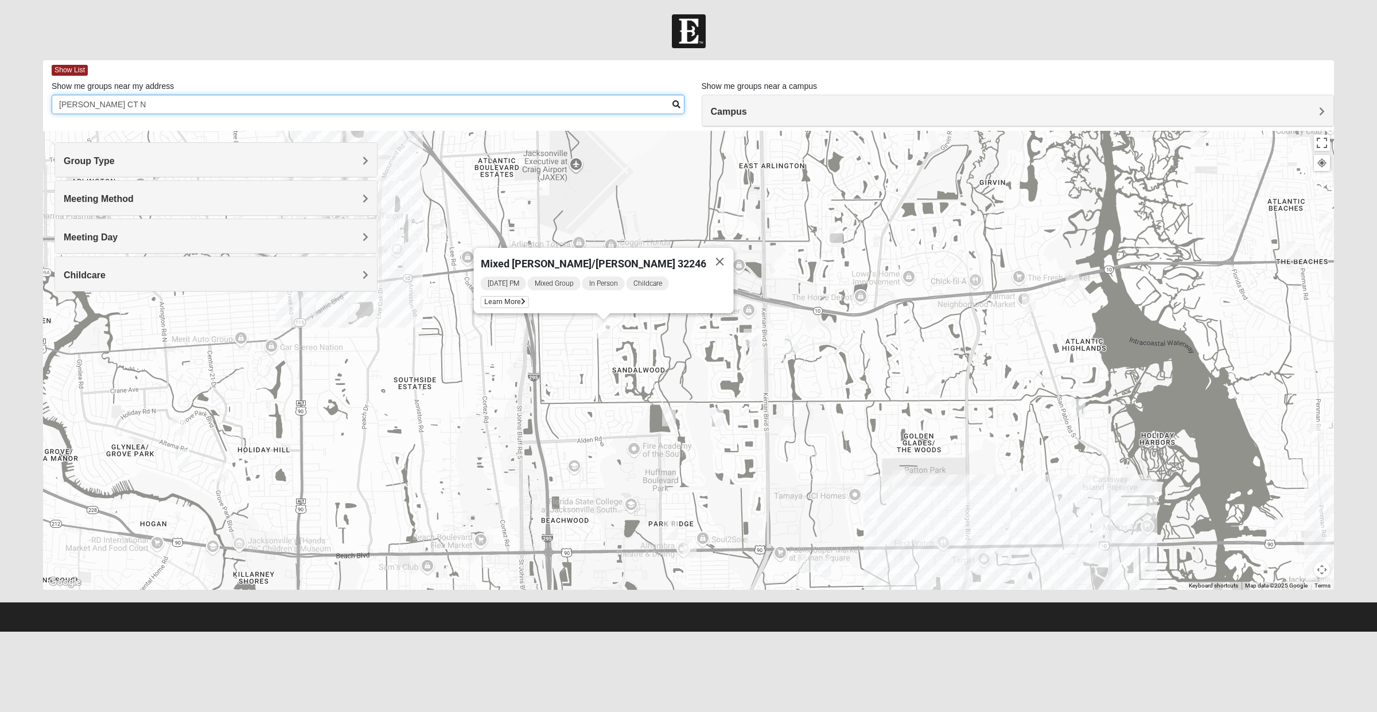
click at [345, 102] on input "[PERSON_NAME] CT N" at bounding box center [368, 105] width 633 height 20
type input "[PERSON_NAME]"
